Goal: Transaction & Acquisition: Purchase product/service

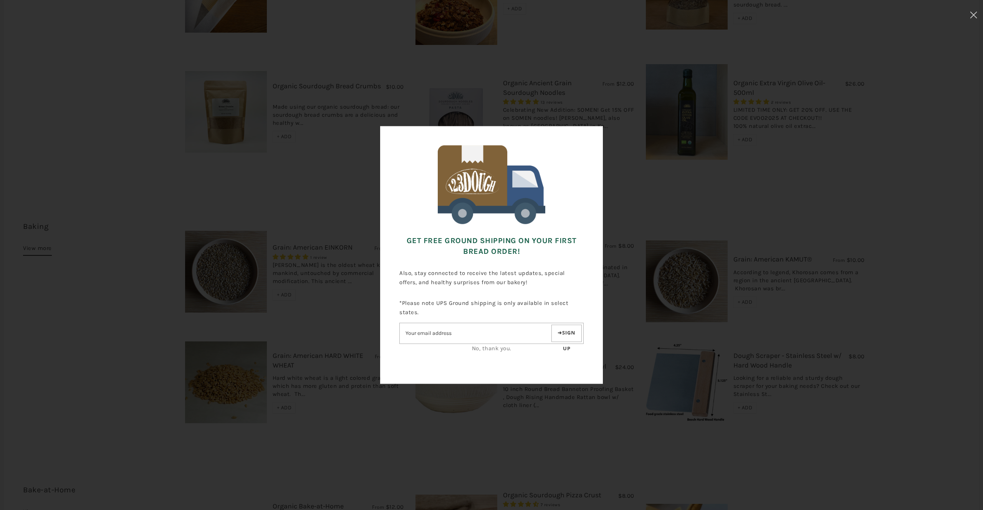
click at [494, 349] on link "No, thank you." at bounding box center [492, 348] width 40 height 7
click at [503, 346] on link "No, thank you." at bounding box center [492, 348] width 40 height 7
click at [505, 352] on div "No, thank you." at bounding box center [492, 348] width 184 height 9
click at [503, 348] on link "No, thank you." at bounding box center [492, 348] width 40 height 7
click at [592, 305] on div "Get FREE Ground Shipping on Your First Bread Order! Also, stay connected to rec…" at bounding box center [491, 255] width 223 height 258
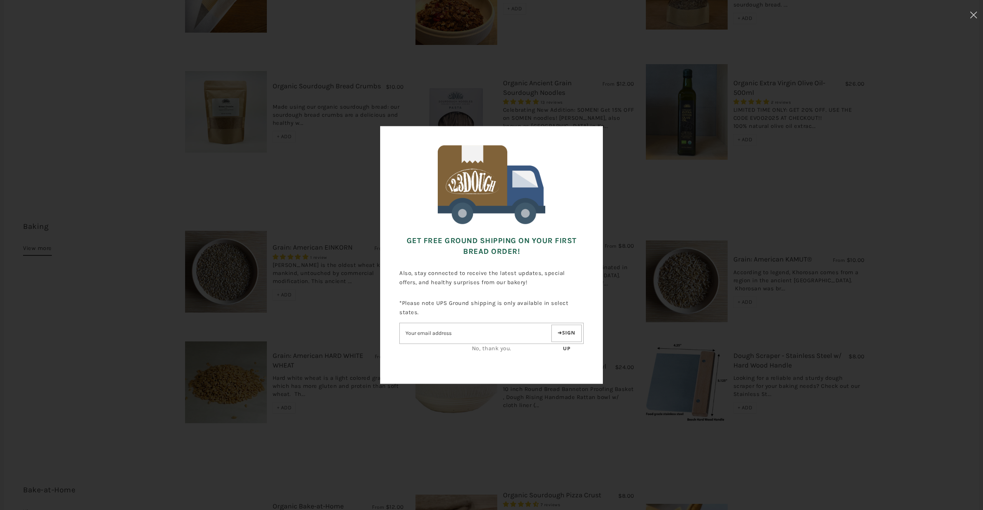
click at [617, 296] on div "Get FREE Ground Shipping on Your First Bread Order! Also, stay connected to rec…" at bounding box center [491, 254] width 907 height 433
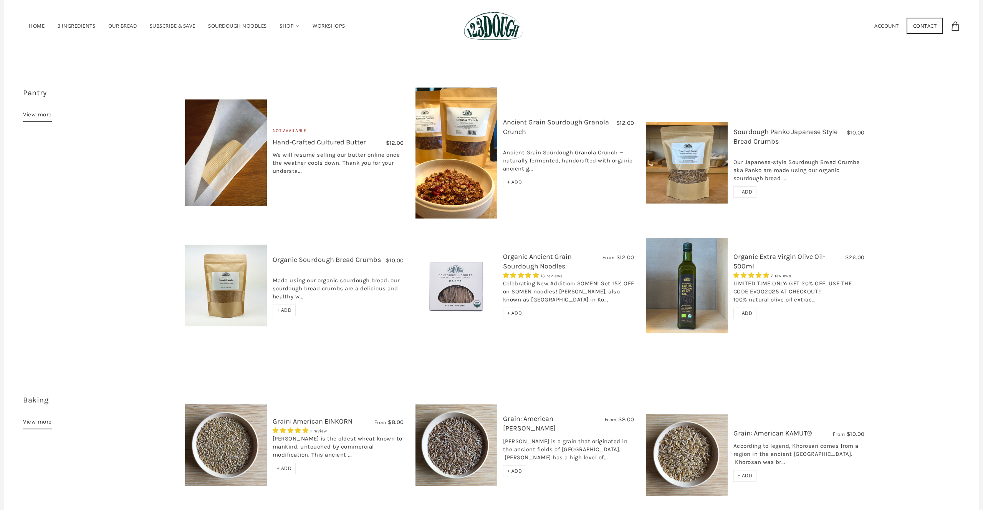
scroll to position [460, 0]
click at [683, 290] on img at bounding box center [687, 285] width 82 height 96
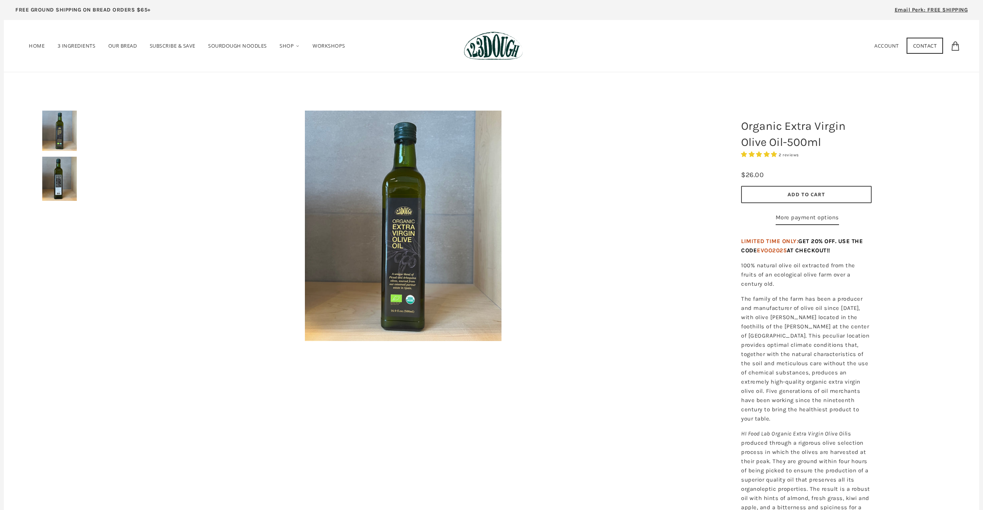
click at [766, 197] on button "Add to Cart" at bounding box center [806, 194] width 131 height 17
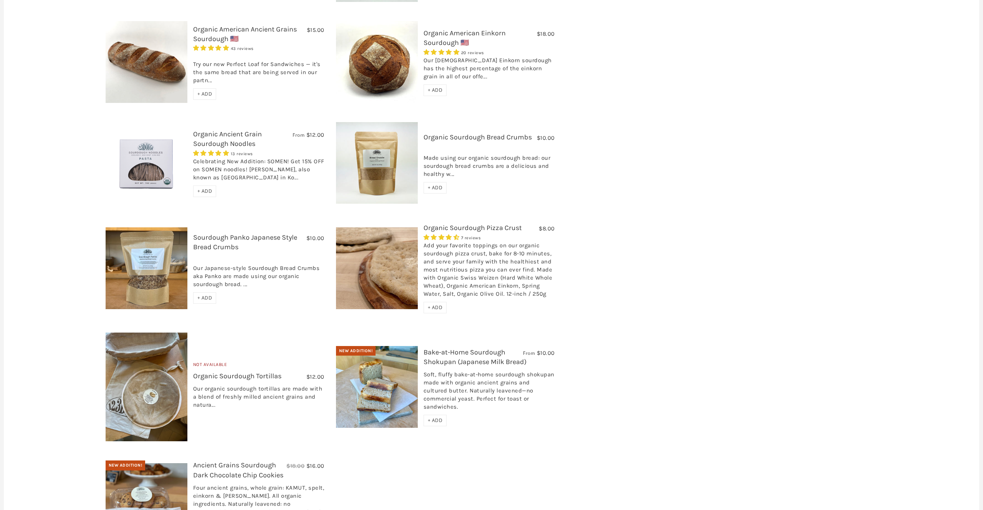
scroll to position [454, 0]
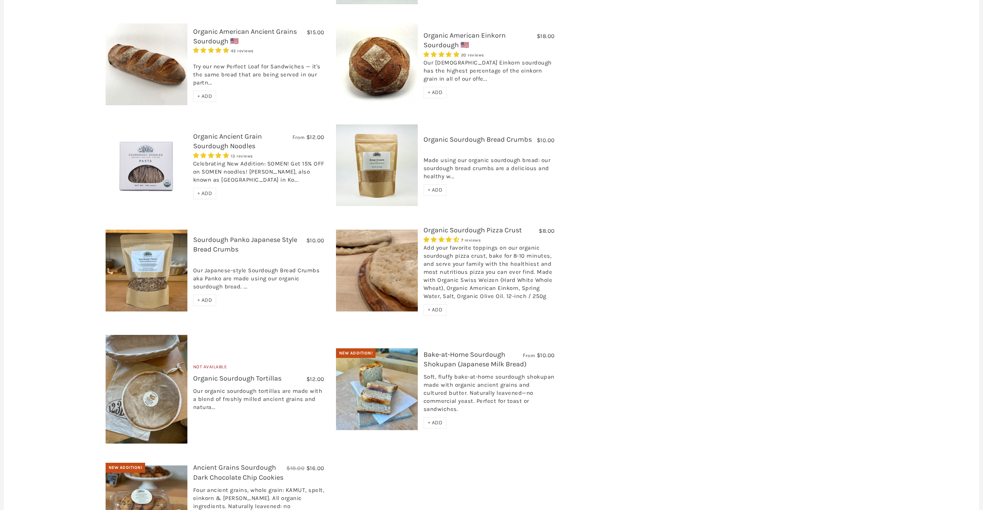
click at [370, 230] on img at bounding box center [377, 271] width 82 height 82
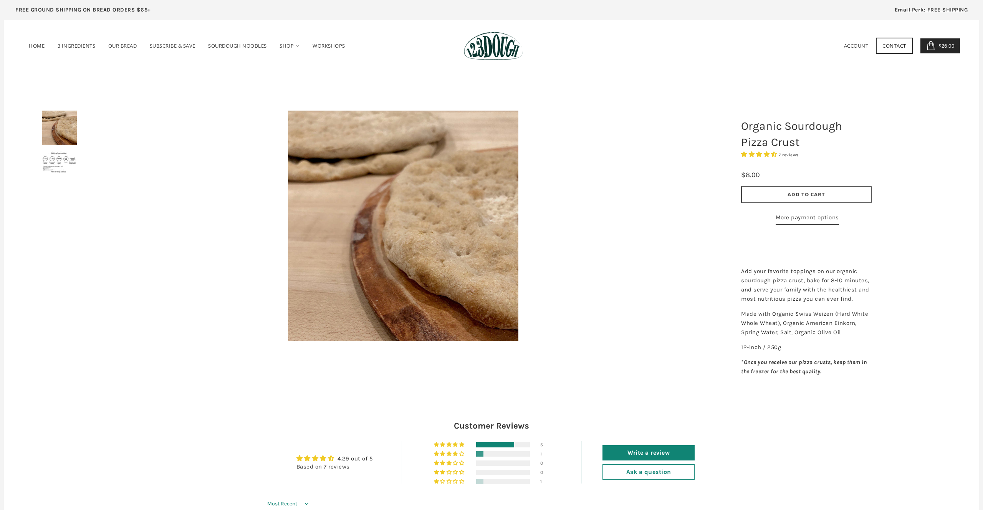
click at [802, 197] on span "Add to Cart" at bounding box center [807, 194] width 38 height 7
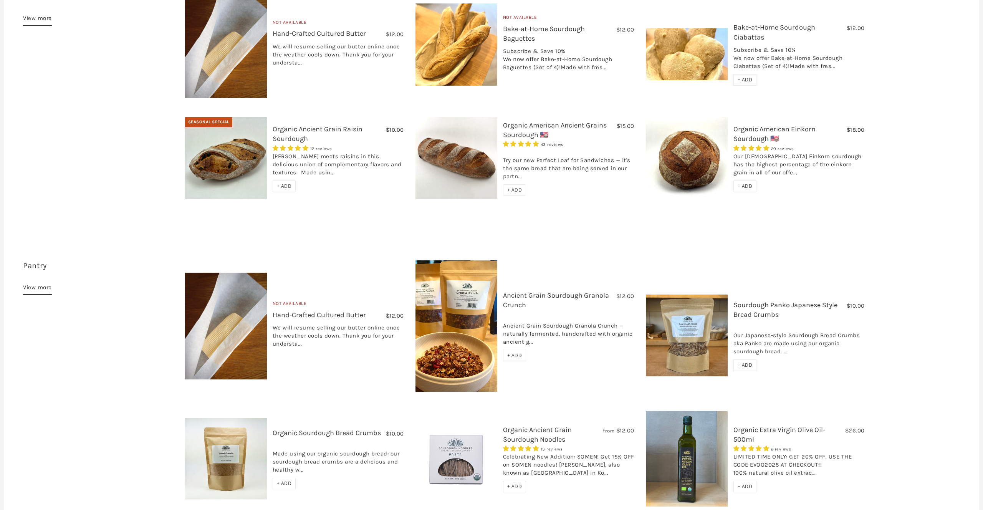
scroll to position [289, 0]
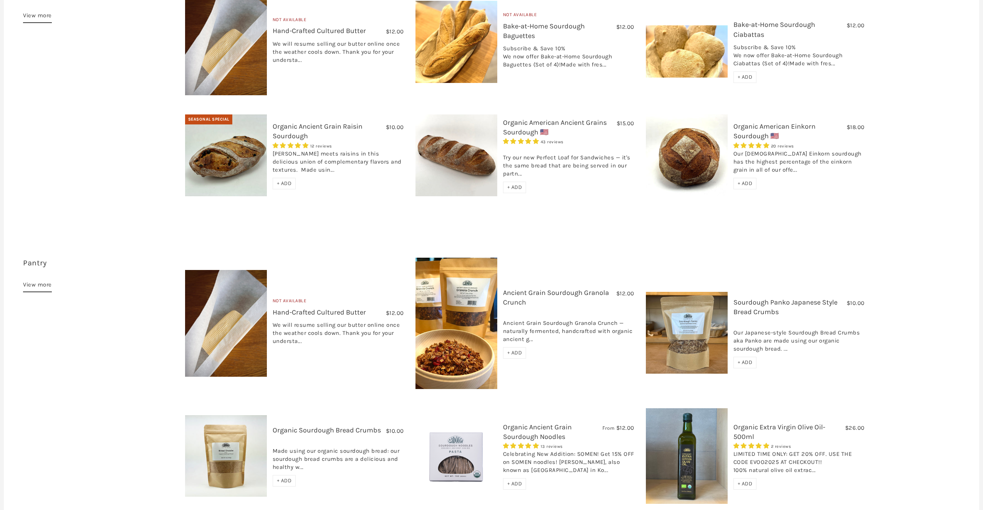
click at [456, 311] on img at bounding box center [457, 323] width 82 height 131
click at [553, 288] on link "Ancient Grain Sourdough Granola Crunch" at bounding box center [556, 297] width 106 height 18
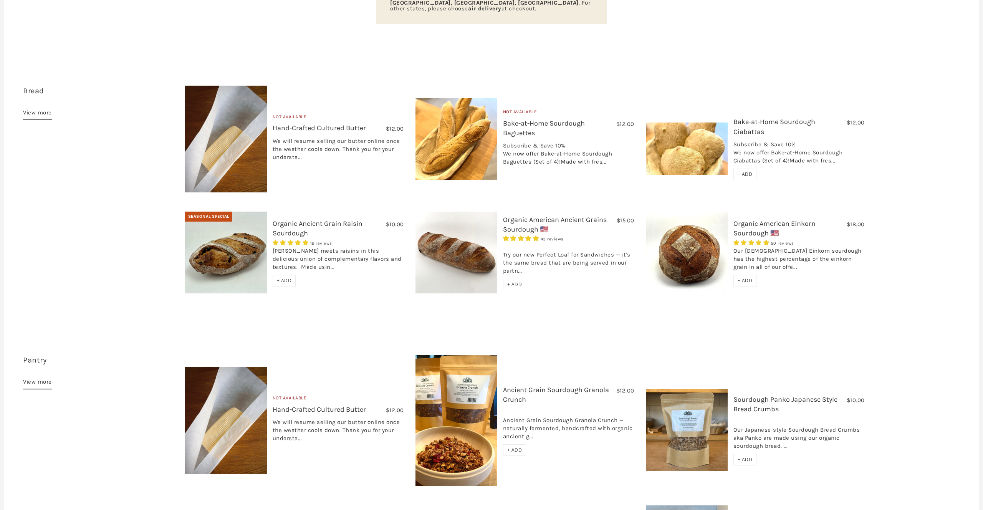
scroll to position [166, 0]
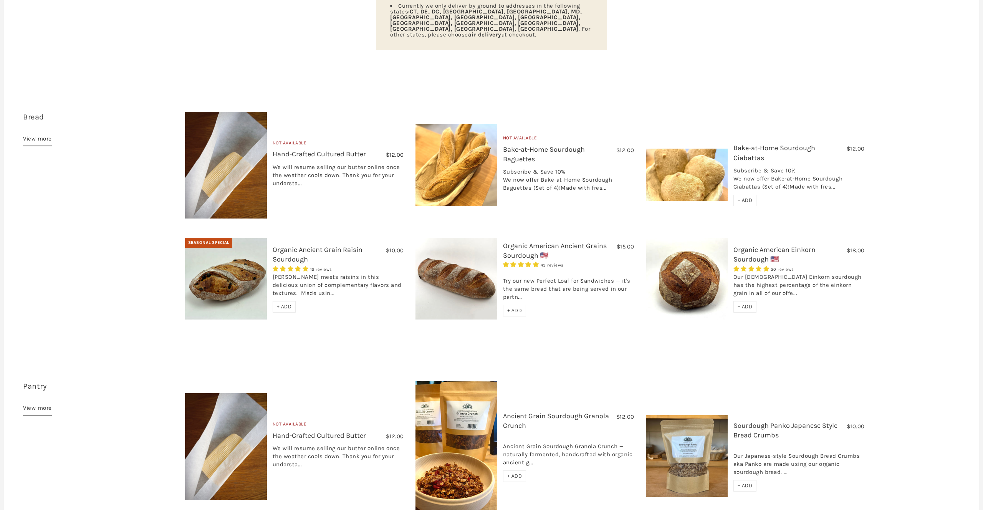
click at [37, 134] on link "View more" at bounding box center [37, 140] width 29 height 12
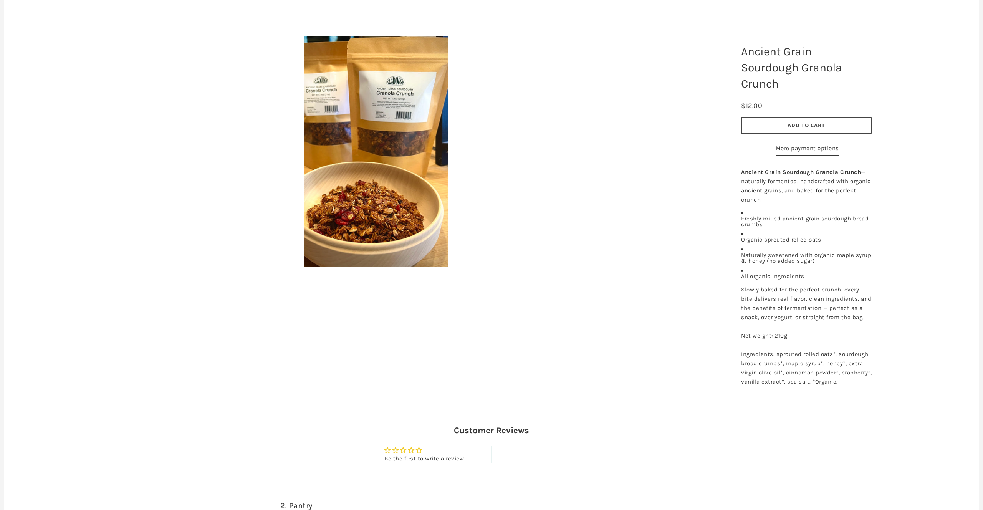
scroll to position [81, 0]
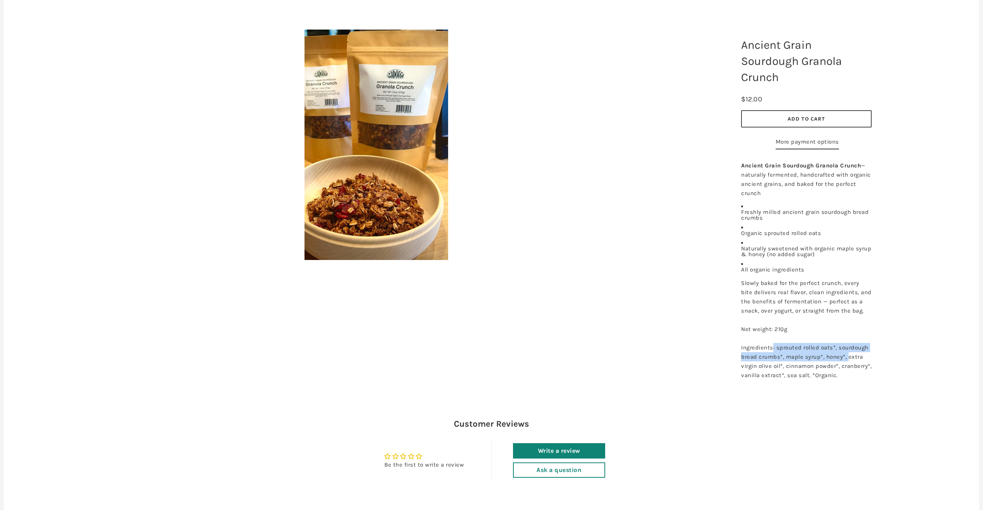
drag, startPoint x: 773, startPoint y: 364, endPoint x: 849, endPoint y: 378, distance: 78.1
click at [848, 377] on div "Ingredients: sprouted rolled oats*, sourdough bread crumbs*, maple syrup*, hone…" at bounding box center [806, 361] width 131 height 37
click at [855, 380] on div "Ingredients: sprouted rolled oats*, sourdough bread crumbs*, maple syrup*, hone…" at bounding box center [806, 361] width 131 height 37
drag, startPoint x: 758, startPoint y: 383, endPoint x: 829, endPoint y: 388, distance: 71.6
click at [801, 379] on span "Ingredients: sprouted rolled oats*, sourdough bread crumbs*, maple syrup*, hone…" at bounding box center [806, 361] width 131 height 35
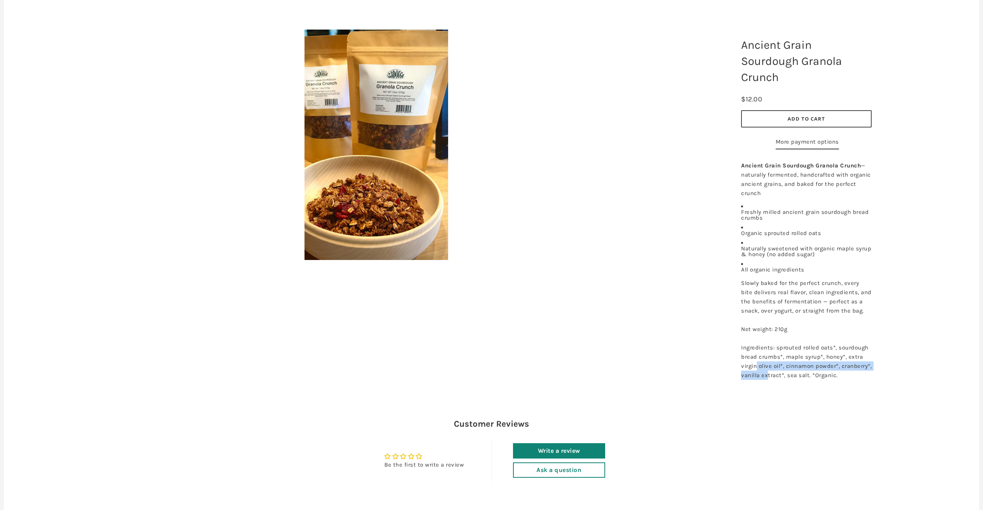
click at [833, 379] on span "Ingredients: sprouted rolled oats*, sourdough bread crumbs*, maple syrup*, hone…" at bounding box center [806, 361] width 131 height 35
drag, startPoint x: 764, startPoint y: 390, endPoint x: 826, endPoint y: 392, distance: 62.6
click at [826, 379] on span "Ingredients: sprouted rolled oats*, sourdough bread crumbs*, maple syrup*, hone…" at bounding box center [806, 361] width 131 height 35
click at [387, 135] on img at bounding box center [377, 145] width 144 height 230
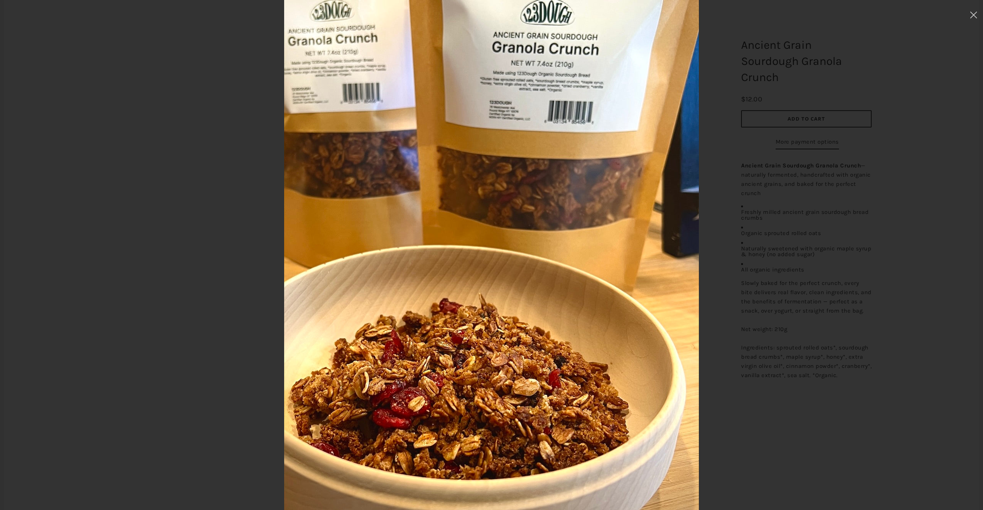
scroll to position [165, 0]
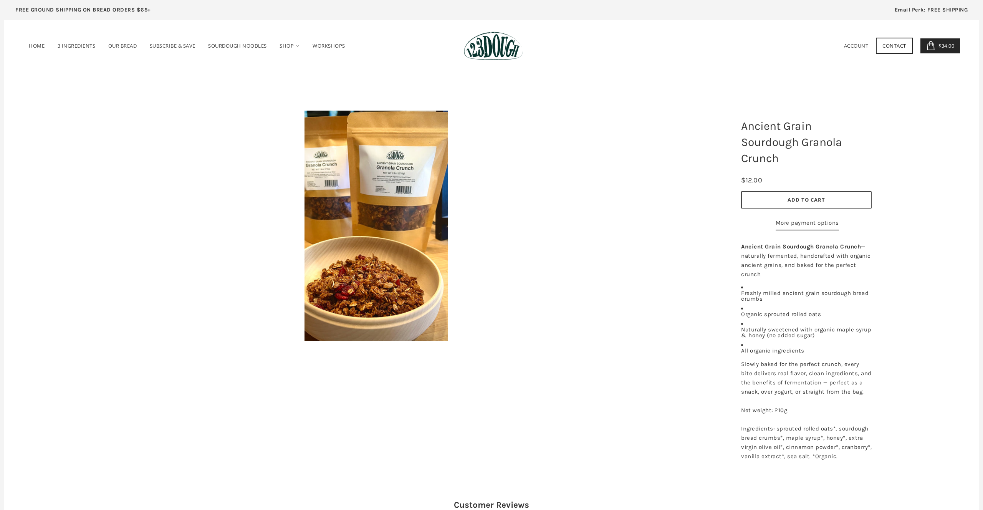
scroll to position [17, 0]
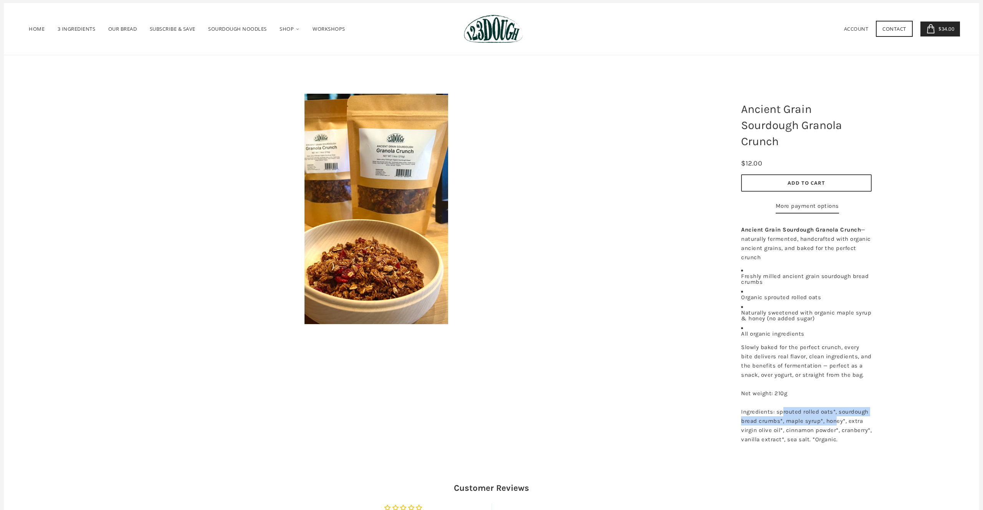
drag, startPoint x: 784, startPoint y: 428, endPoint x: 837, endPoint y: 433, distance: 53.6
click at [837, 433] on div "Ingredients: sprouted rolled oats*, sourdough bread crumbs*, maple syrup*, hone…" at bounding box center [806, 425] width 131 height 37
drag, startPoint x: 744, startPoint y: 438, endPoint x: 771, endPoint y: 438, distance: 26.9
click at [746, 438] on span "Ingredients: sprouted rolled oats*, sourdough bread crumbs*, maple syrup*, hone…" at bounding box center [806, 425] width 131 height 35
drag, startPoint x: 779, startPoint y: 438, endPoint x: 827, endPoint y: 438, distance: 47.6
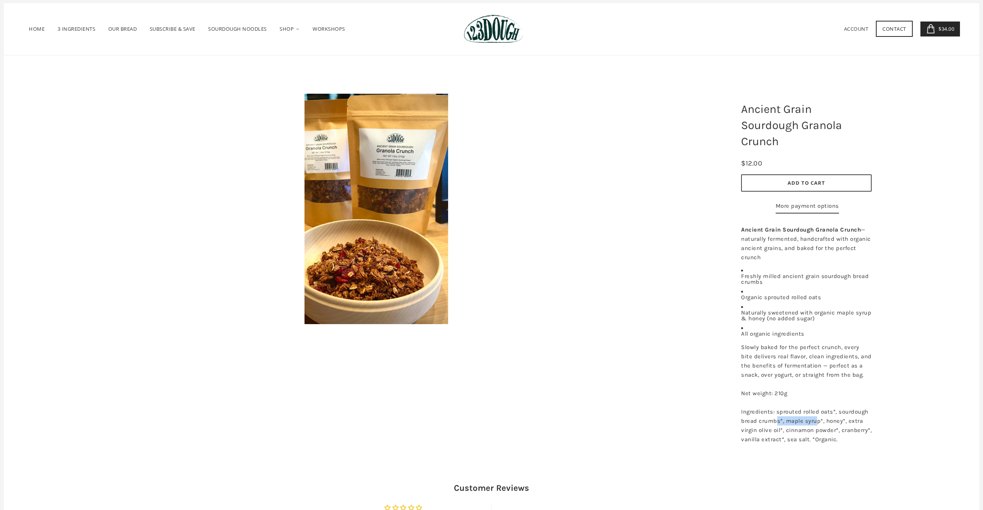
click at [821, 438] on span "Ingredients: sprouted rolled oats*, sourdough bread crumbs*, maple syrup*, hone…" at bounding box center [806, 425] width 131 height 35
drag, startPoint x: 832, startPoint y: 438, endPoint x: 857, endPoint y: 438, distance: 25.0
click at [857, 438] on span "Ingredients: sprouted rolled oats*, sourdough bread crumbs*, maple syrup*, hone…" at bounding box center [806, 425] width 131 height 35
drag, startPoint x: 739, startPoint y: 446, endPoint x: 829, endPoint y: 448, distance: 89.9
click at [815, 448] on div "Ancient Grain Sourdough Granola Crunch — naturally fermented, handcrafted with …" at bounding box center [807, 334] width 142 height 227
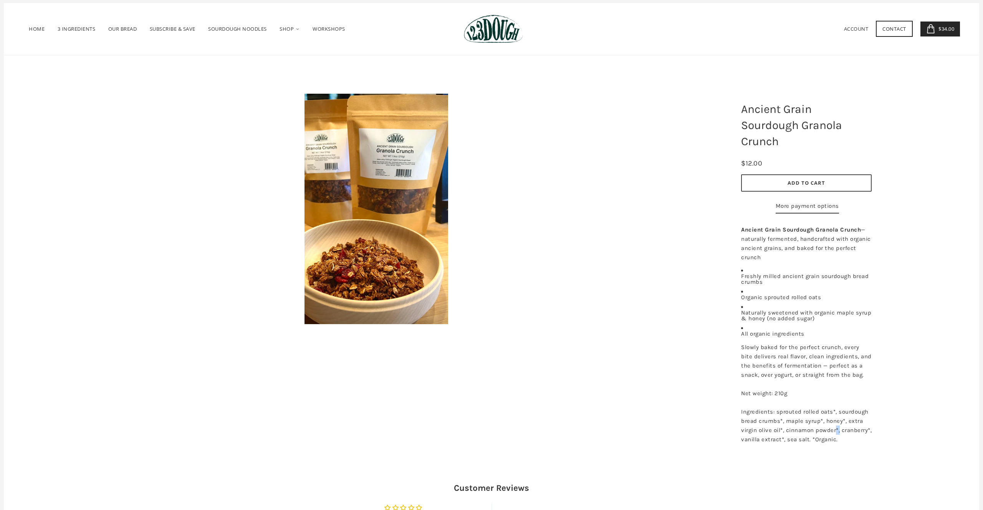
drag, startPoint x: 837, startPoint y: 448, endPoint x: 852, endPoint y: 448, distance: 14.2
click at [852, 444] on div "Ingredients: sprouted rolled oats*, sourdough bread crumbs*, maple syrup*, hone…" at bounding box center [806, 425] width 131 height 37
drag, startPoint x: 731, startPoint y: 456, endPoint x: 791, endPoint y: 457, distance: 60.3
click at [791, 454] on div "Ancient Grain Sourdough Granola Crunch No reviews Default Title Default Title -…" at bounding box center [807, 274] width 154 height 360
drag, startPoint x: 805, startPoint y: 457, endPoint x: 828, endPoint y: 457, distance: 23.1
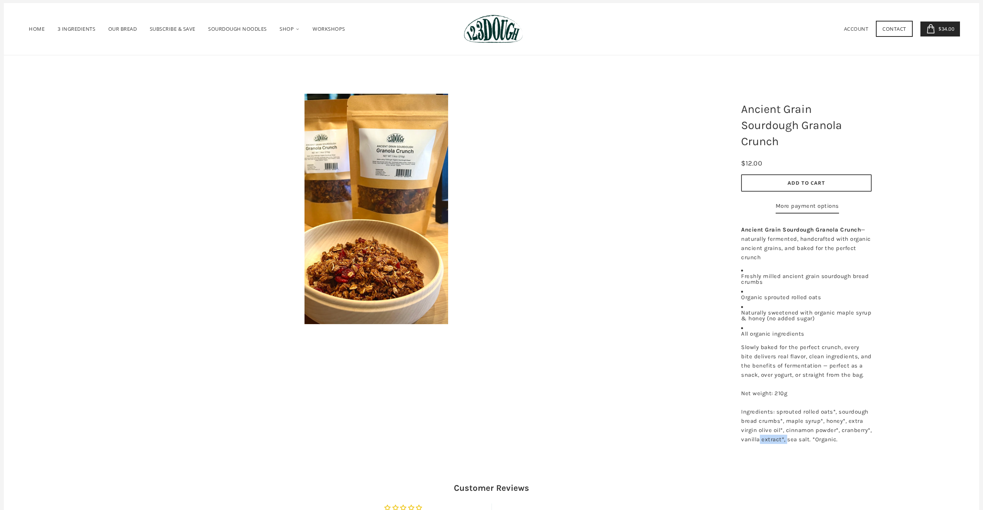
click at [826, 443] on span "Ingredients: sprouted rolled oats*, sourdough bread crumbs*, maple syrup*, hone…" at bounding box center [806, 425] width 131 height 35
drag, startPoint x: 828, startPoint y: 457, endPoint x: 862, endPoint y: 457, distance: 34.2
click at [859, 443] on span "Ingredients: sprouted rolled oats*, sourdough bread crumbs*, maple syrup*, hone…" at bounding box center [806, 425] width 131 height 35
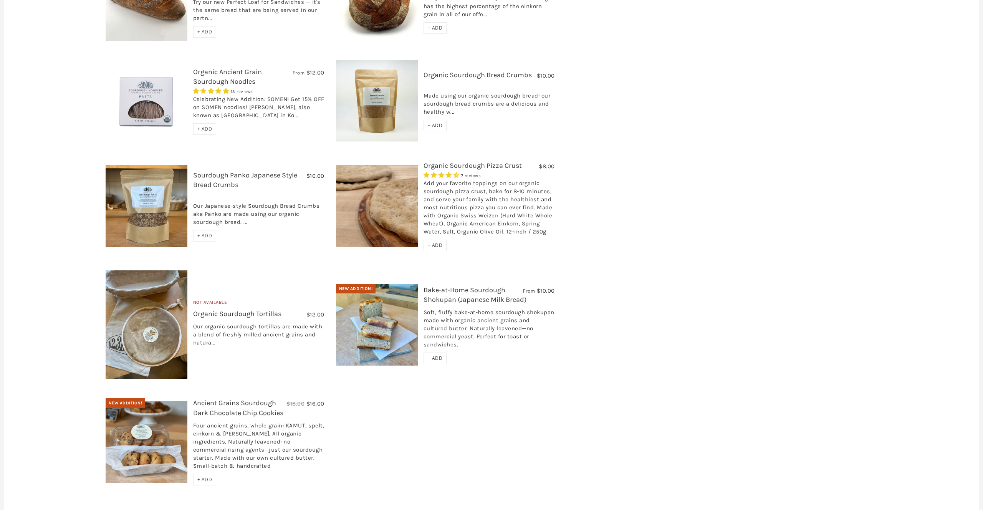
scroll to position [605, 0]
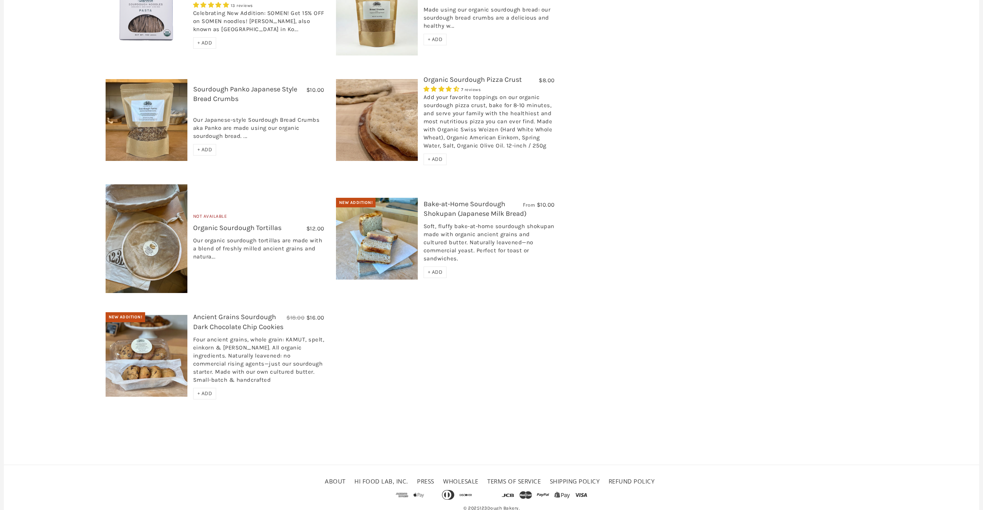
click at [154, 328] on img at bounding box center [147, 356] width 82 height 82
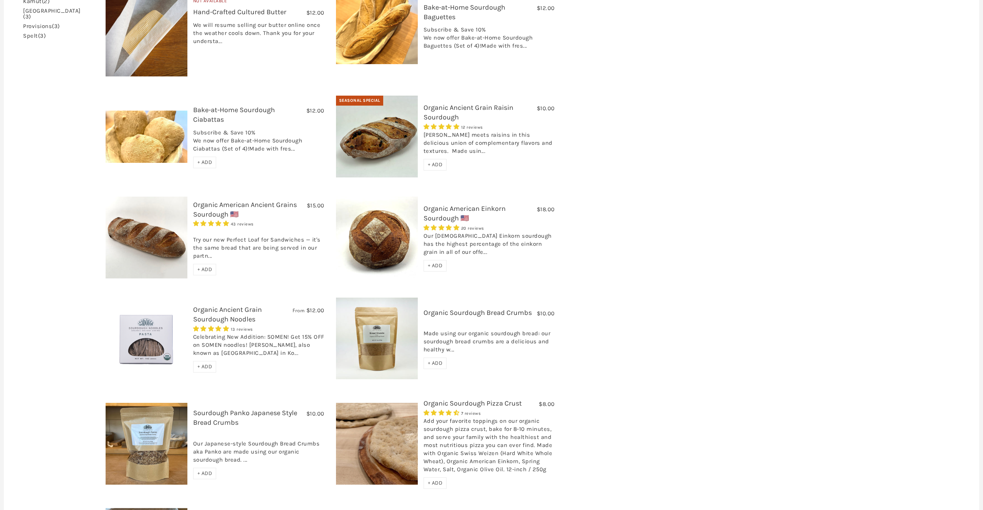
scroll to position [291, 0]
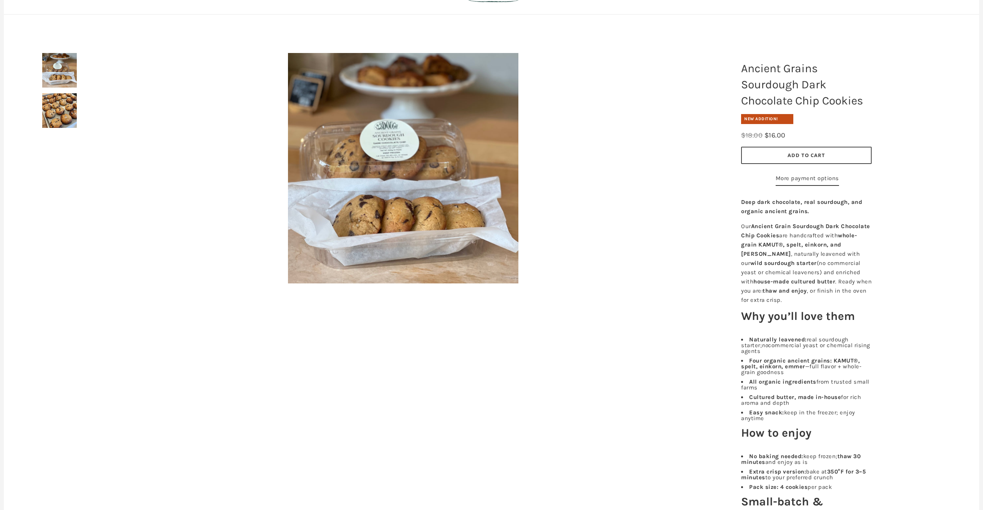
scroll to position [59, 0]
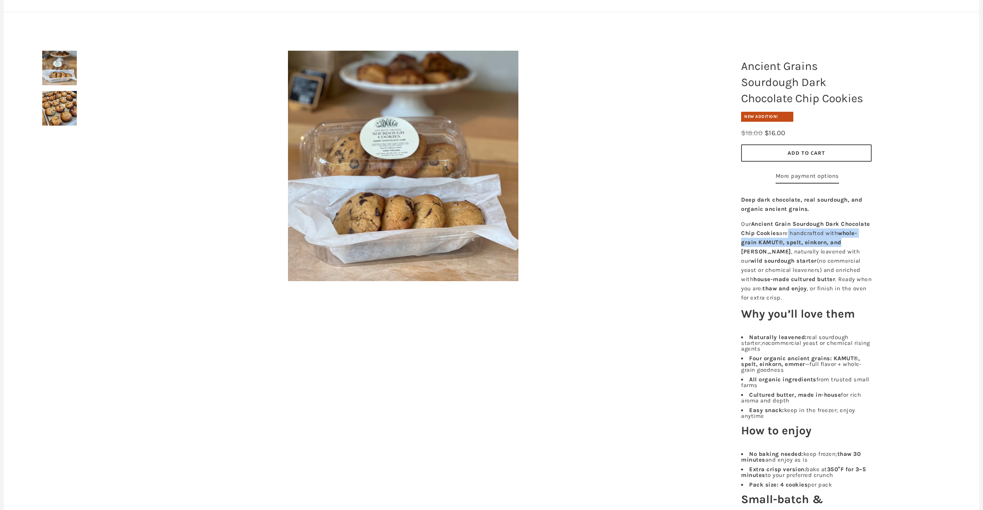
drag, startPoint x: 816, startPoint y: 251, endPoint x: 860, endPoint y: 262, distance: 45.0
click at [860, 262] on p "Our Ancient Grain Sourdough Dark Chocolate Chip Cookies are handcrafted with wh…" at bounding box center [806, 260] width 131 height 83
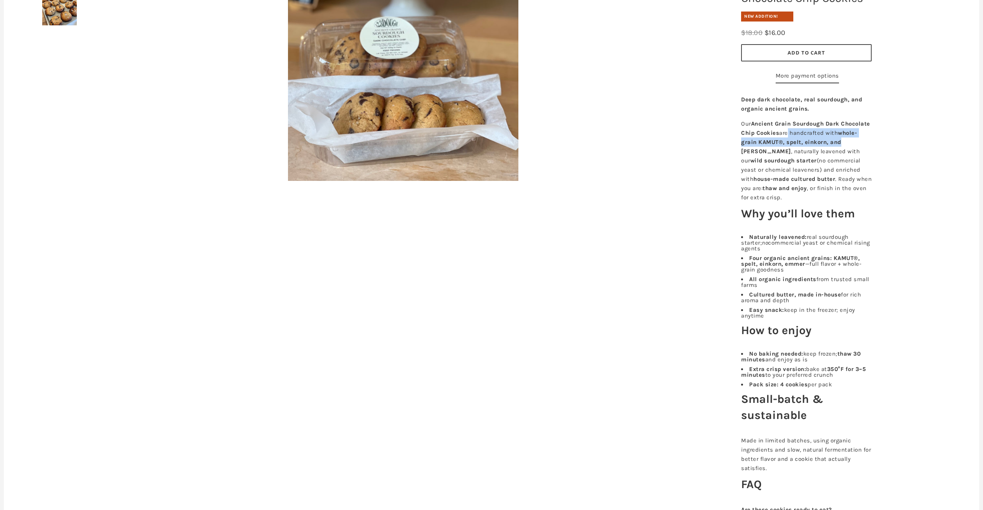
scroll to position [171, 0]
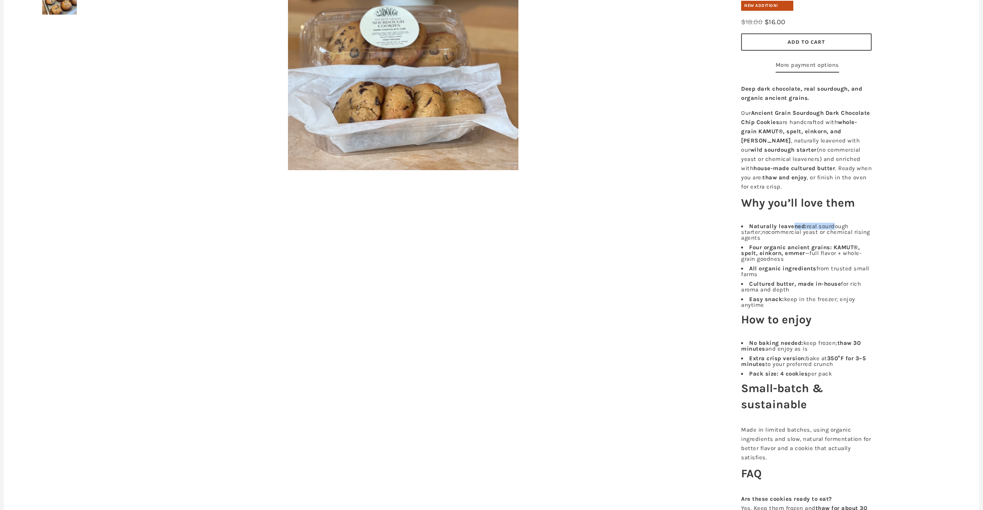
drag, startPoint x: 795, startPoint y: 245, endPoint x: 831, endPoint y: 244, distance: 35.7
click at [831, 241] on li "Naturally leavened: real sourdough starter; no commercial yeast or chemical ris…" at bounding box center [806, 232] width 131 height 17
drag, startPoint x: 746, startPoint y: 249, endPoint x: 811, endPoint y: 250, distance: 65.3
click at [811, 241] on li "Naturally leavened: real sourdough starter; no commercial yeast or chemical ris…" at bounding box center [806, 232] width 131 height 17
drag, startPoint x: 769, startPoint y: 264, endPoint x: 836, endPoint y: 266, distance: 66.5
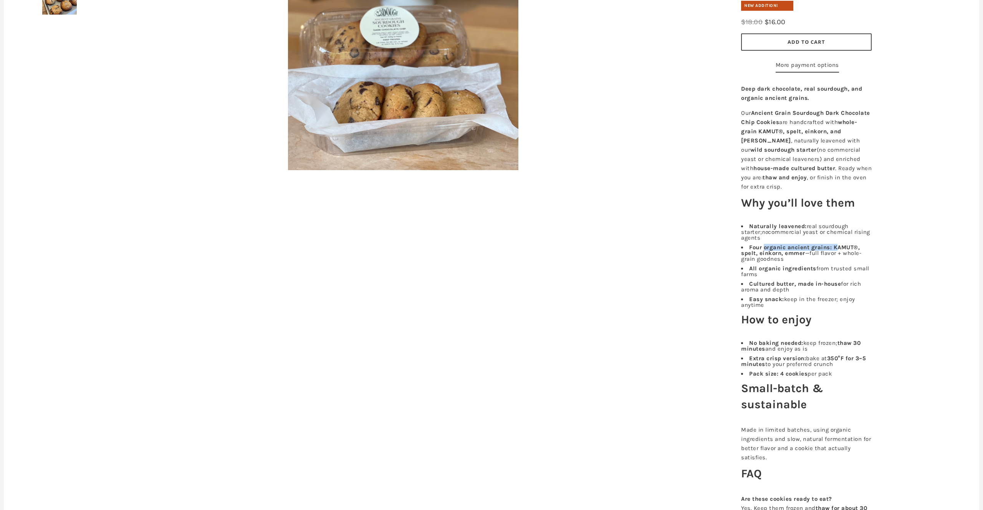
click at [836, 262] on li "Four organic ancient grains: KAMUT®, spelt, einkorn, emmer —full flavor + whole…" at bounding box center [806, 253] width 131 height 17
drag, startPoint x: 751, startPoint y: 270, endPoint x: 800, endPoint y: 272, distance: 49.2
click at [800, 257] on b "KAMUT®, spelt, einkorn, emmer" at bounding box center [800, 250] width 119 height 13
drag, startPoint x: 751, startPoint y: 286, endPoint x: 821, endPoint y: 287, distance: 70.3
click at [816, 277] on li "All organic ingredients from trusted small farms" at bounding box center [806, 272] width 131 height 12
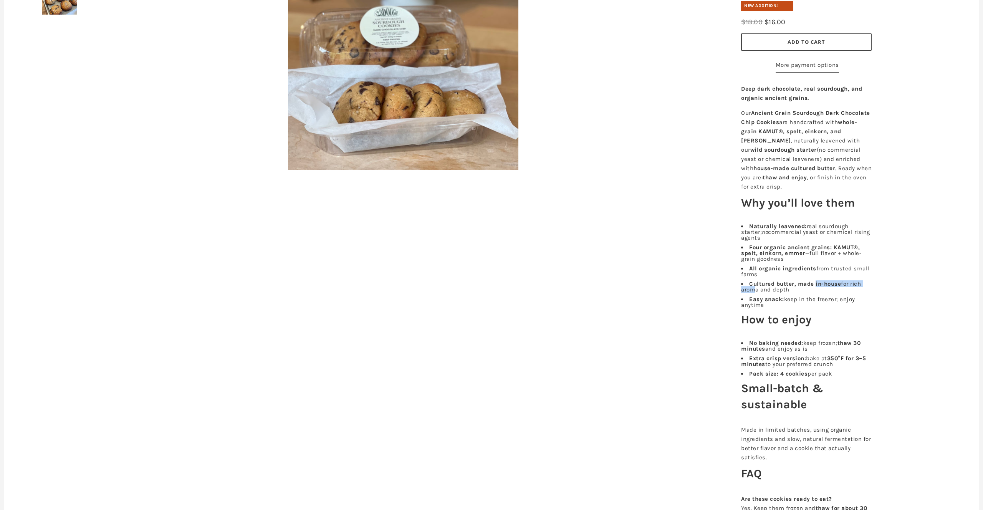
drag, startPoint x: 752, startPoint y: 305, endPoint x: 816, endPoint y: 304, distance: 63.8
click at [816, 293] on li "Cultured butter, made in-house for rich aroma and depth" at bounding box center [806, 287] width 131 height 12
click at [805, 308] on ul "Naturally leavened: real sourdough starter; no commercial yeast or chemical ris…" at bounding box center [806, 266] width 131 height 85
click at [815, 287] on b "Cultured butter, made in-house" at bounding box center [795, 283] width 92 height 7
drag, startPoint x: 758, startPoint y: 319, endPoint x: 784, endPoint y: 317, distance: 26.2
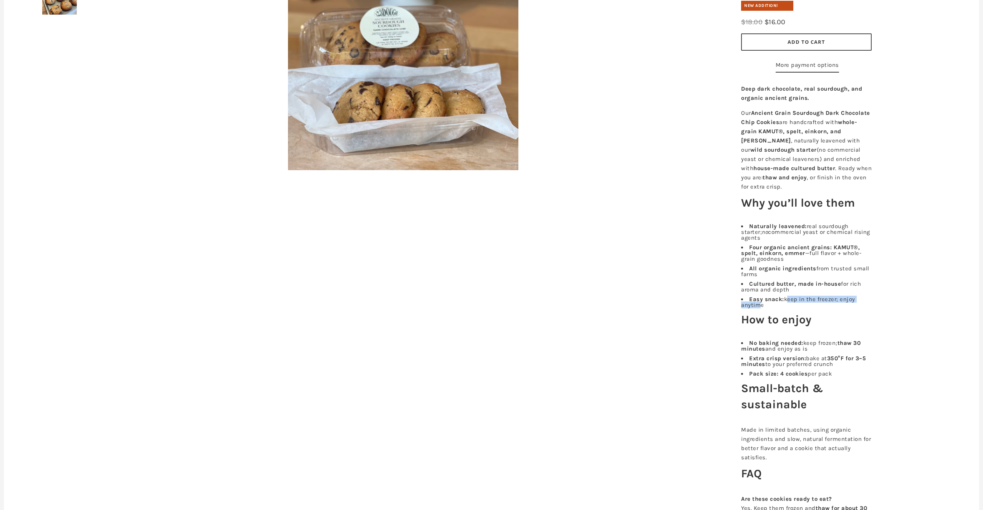
click at [784, 308] on li "Easy snack: keep in the freezer; enjoy anytime" at bounding box center [806, 303] width 131 height 12
click at [806, 308] on li "Easy snack: keep in the freezer; enjoy anytime" at bounding box center [806, 303] width 131 height 12
drag, startPoint x: 805, startPoint y: 316, endPoint x: 852, endPoint y: 317, distance: 47.3
click at [852, 308] on li "Easy snack: keep in the freezer; enjoy anytime" at bounding box center [806, 303] width 131 height 12
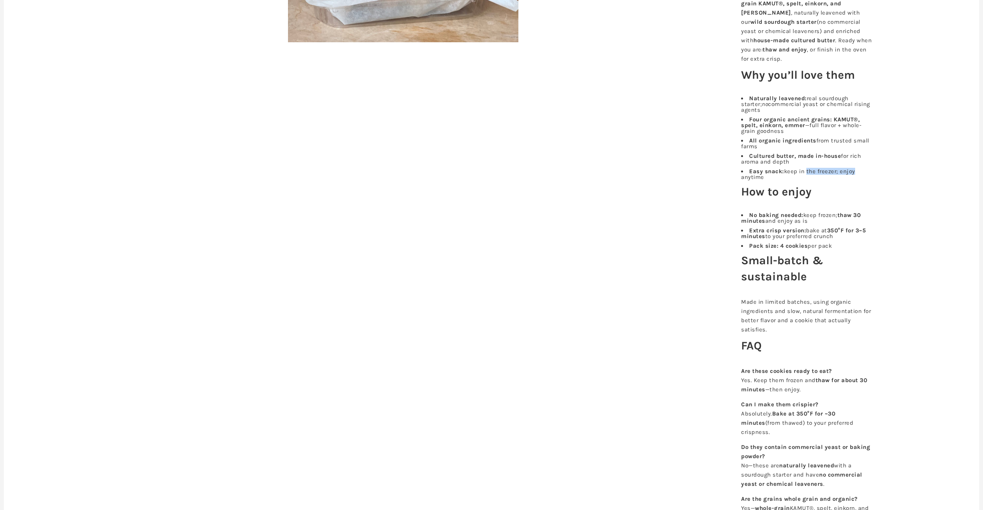
scroll to position [302, 0]
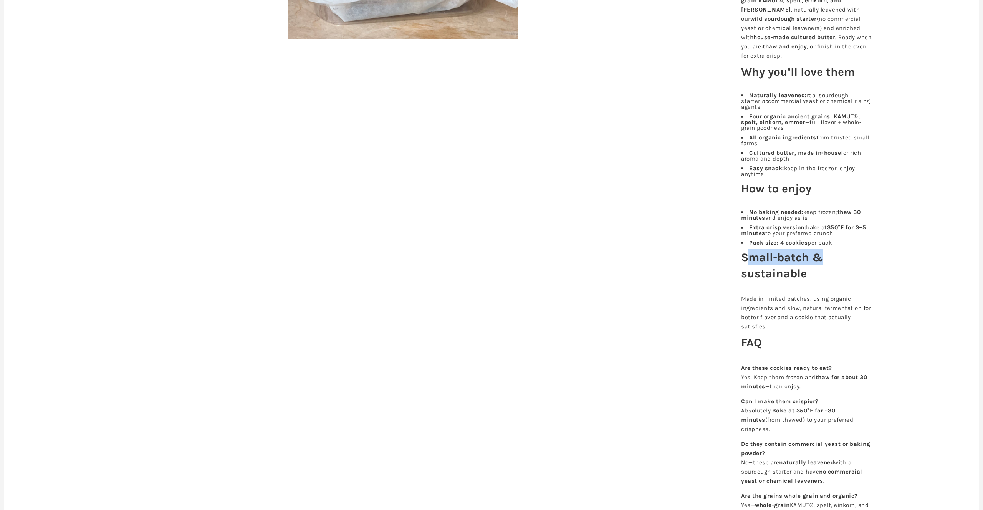
drag, startPoint x: 751, startPoint y: 276, endPoint x: 826, endPoint y: 279, distance: 74.9
click at [826, 279] on h2 "Small-batch & sustainable" at bounding box center [806, 265] width 131 height 32
drag, startPoint x: 749, startPoint y: 293, endPoint x: 817, endPoint y: 301, distance: 68.4
click at [816, 299] on div "Deep dark chocolate, real sourdough, and organic ancient grains. Our Ancient Gr…" at bounding box center [807, 297] width 142 height 696
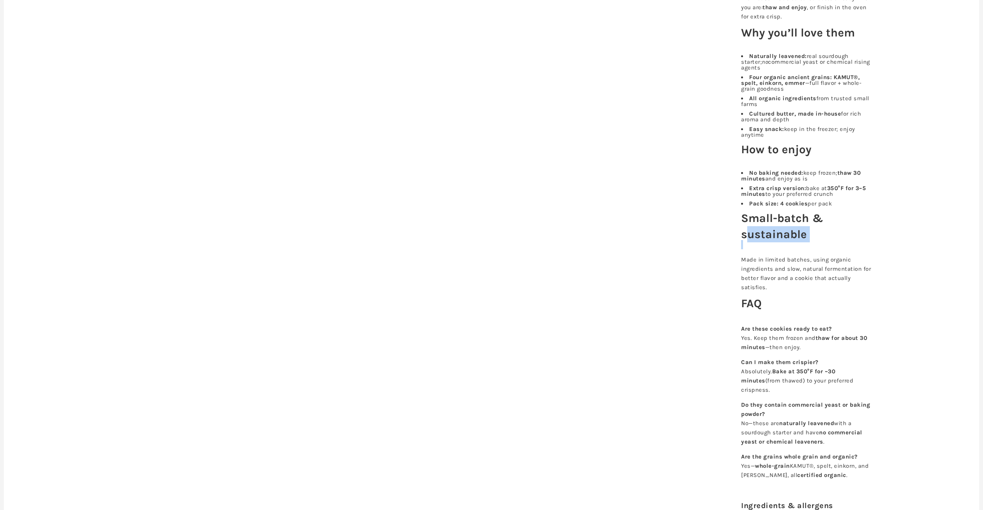
scroll to position [358, 0]
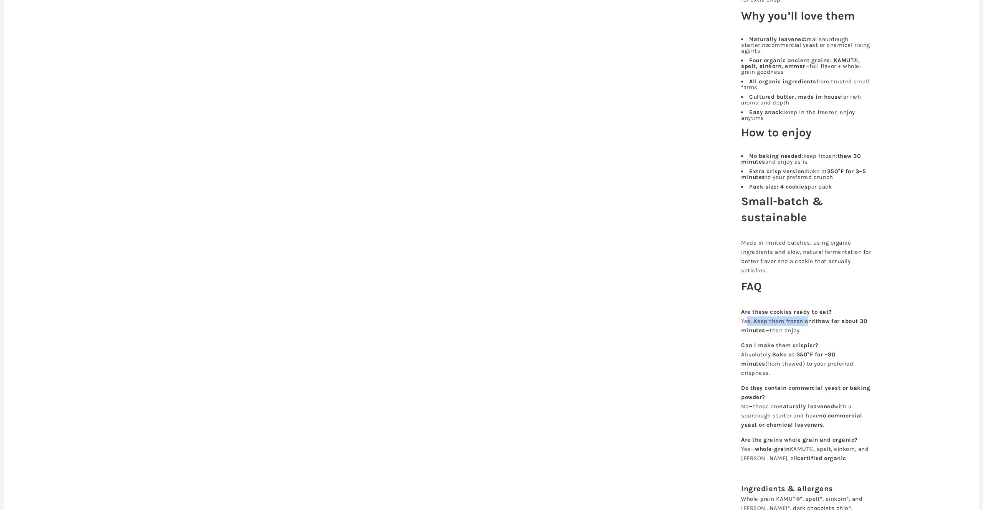
drag, startPoint x: 748, startPoint y: 339, endPoint x: 808, endPoint y: 340, distance: 59.6
click at [808, 335] on p "Are these cookies ready to eat? Yes. Keep them frozen and thaw for about 30 min…" at bounding box center [806, 321] width 131 height 28
drag, startPoint x: 763, startPoint y: 361, endPoint x: 808, endPoint y: 364, distance: 45.4
click at [808, 349] on b "Can I make them crispier?" at bounding box center [780, 345] width 78 height 7
click at [835, 360] on p "Can I make them crispier? Absolutely. Bake at 350°F for ~30 minutes (from thawe…" at bounding box center [806, 359] width 131 height 37
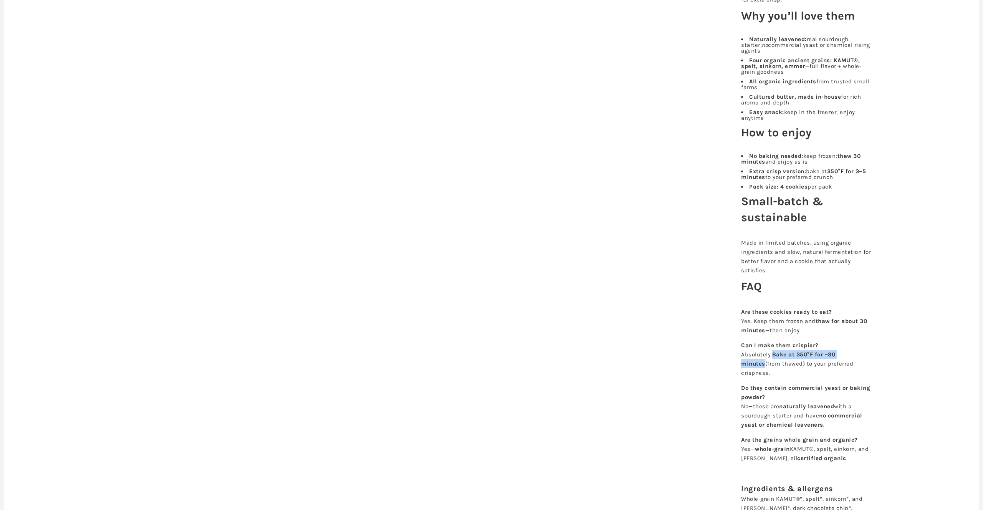
drag, startPoint x: 775, startPoint y: 371, endPoint x: 865, endPoint y: 369, distance: 89.5
click at [865, 369] on p "Can I make them crispier? Absolutely. Bake at 350°F for ~30 minutes (from thawe…" at bounding box center [806, 359] width 131 height 37
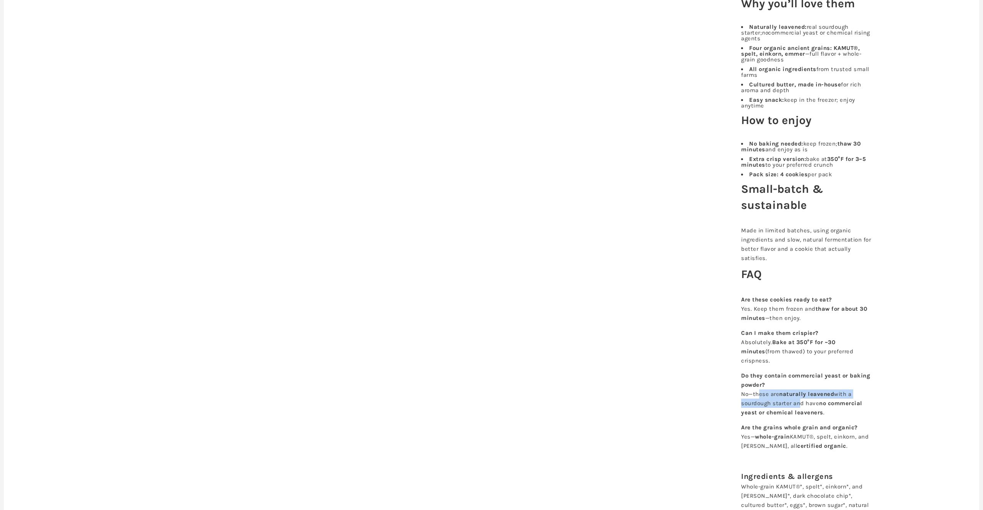
drag, startPoint x: 791, startPoint y: 406, endPoint x: 839, endPoint y: 407, distance: 48.0
click at [806, 407] on p "Do they contain commercial yeast or baking powder? No—these are naturally leave…" at bounding box center [806, 394] width 131 height 46
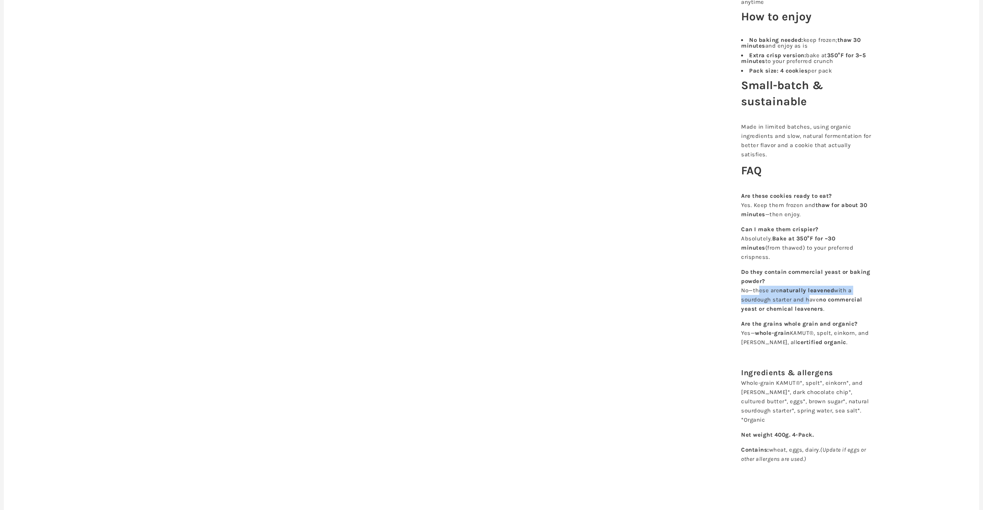
scroll to position [477, 0]
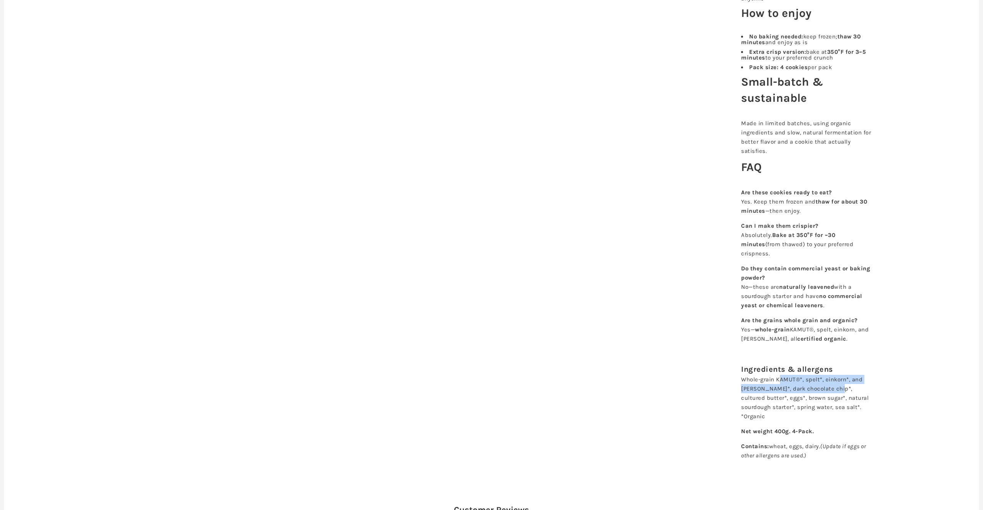
drag, startPoint x: 780, startPoint y: 390, endPoint x: 851, endPoint y: 397, distance: 71.4
click at [842, 392] on p "Whole-grain KAMUT®*, spelt*, einkorn*, and [PERSON_NAME]*, dark chocolate chip*…" at bounding box center [806, 398] width 131 height 46
click at [781, 396] on p "Whole-grain KAMUT®*, spelt*, einkorn*, and [PERSON_NAME]*, dark chocolate chip*…" at bounding box center [806, 398] width 131 height 46
drag, startPoint x: 813, startPoint y: 390, endPoint x: 838, endPoint y: 388, distance: 24.6
click at [838, 388] on p "Whole-grain KAMUT®*, spelt*, einkorn*, and [PERSON_NAME]*, dark chocolate chip*…" at bounding box center [806, 398] width 131 height 46
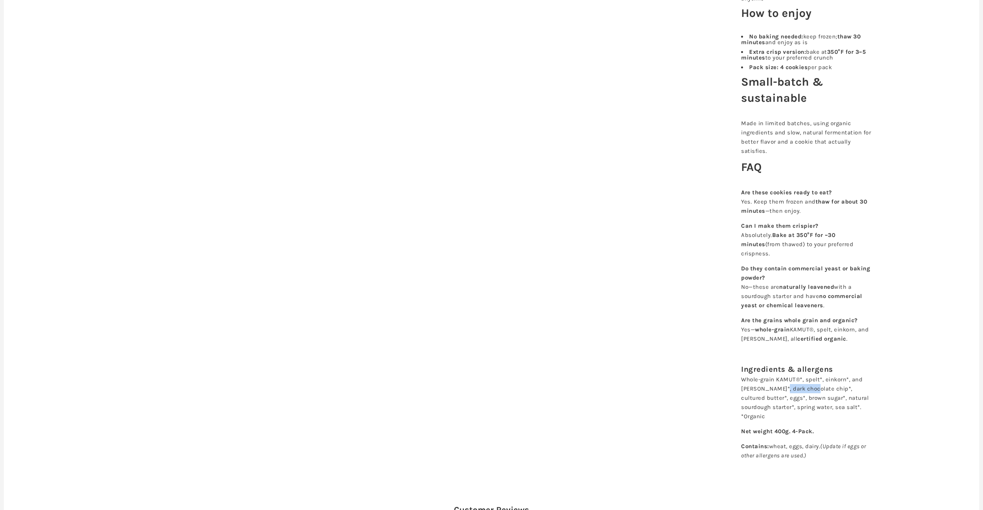
drag, startPoint x: 784, startPoint y: 399, endPoint x: 819, endPoint y: 398, distance: 35.3
click at [819, 398] on p "Whole-grain KAMUT®*, spelt*, einkorn*, and [PERSON_NAME]*, dark chocolate chip*…" at bounding box center [806, 398] width 131 height 46
drag, startPoint x: 779, startPoint y: 404, endPoint x: 813, endPoint y: 406, distance: 33.9
click at [813, 406] on p "Whole-grain KAMUT®*, spelt*, einkorn*, and [PERSON_NAME]*, dark chocolate chip*…" at bounding box center [806, 398] width 131 height 46
drag, startPoint x: 788, startPoint y: 416, endPoint x: 824, endPoint y: 414, distance: 36.5
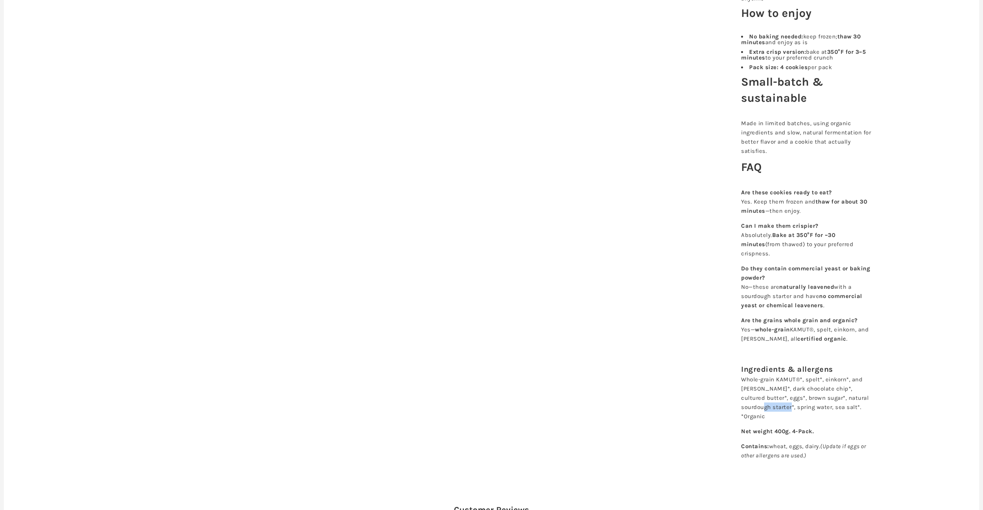
click at [813, 416] on p "Whole-grain KAMUT®*, spelt*, einkorn*, and [PERSON_NAME]*, dark chocolate chip*…" at bounding box center [806, 398] width 131 height 46
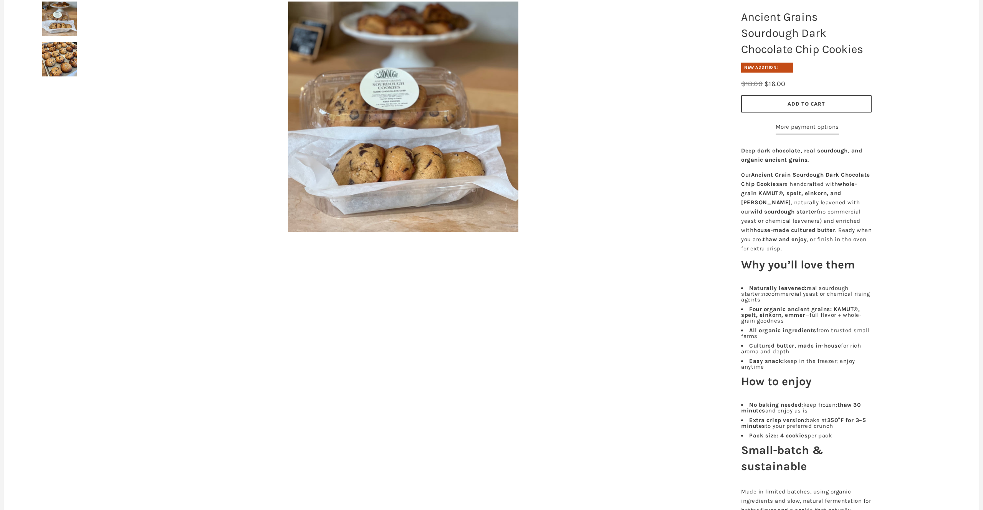
scroll to position [112, 0]
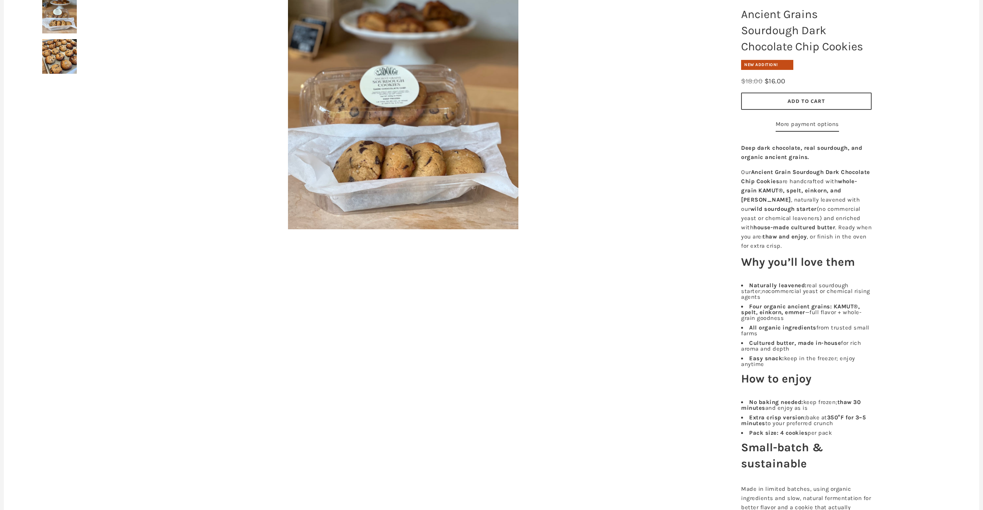
click at [58, 52] on img at bounding box center [59, 56] width 35 height 35
